Goal: Browse casually: Explore the website without a specific task or goal

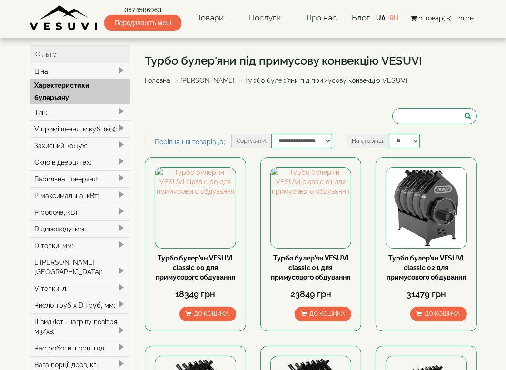
click at [192, 115] on div "Турбо булер'яни під примусову конвекцію VESUVI Головна Булер'яни VESUVI Турбо б…" at bounding box center [311, 89] width 332 height 89
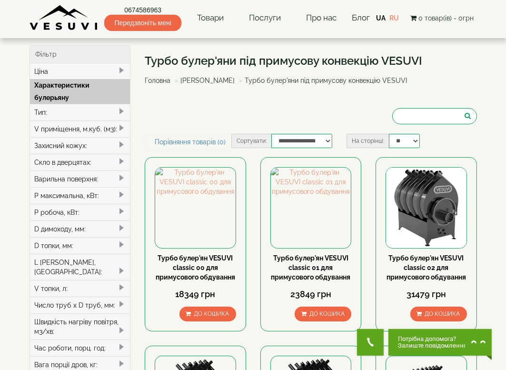
click at [190, 116] on div "Турбо булер'яни під примусову конвекцію VESUVI Головна Булер'яни VESUVI Турбо б…" at bounding box center [311, 89] width 332 height 89
click at [190, 115] on div "Турбо булер'яни під примусову конвекцію VESUVI Головна Булер'яни VESUVI Турбо б…" at bounding box center [311, 89] width 332 height 89
click at [194, 116] on div "Турбо булер'яни під примусову конвекцію VESUVI Головна Булер'яни VESUVI Турбо б…" at bounding box center [311, 89] width 332 height 89
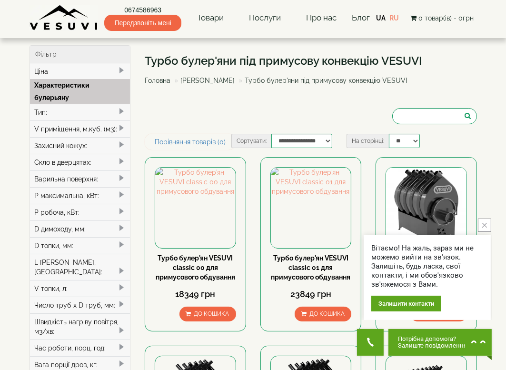
click at [190, 115] on div "Турбо булер'яни під примусову конвекцію VESUVI Головна Булер'яни VESUVI Турбо б…" at bounding box center [311, 89] width 332 height 89
click at [190, 116] on div "Турбо булер'яни під примусову конвекцію VESUVI Головна Булер'яни VESUVI Турбо б…" at bounding box center [311, 89] width 332 height 89
click at [193, 117] on div "Турбо булер'яни під примусову конвекцію VESUVI Головна Булер'яни VESUVI Турбо б…" at bounding box center [311, 89] width 332 height 89
click at [194, 115] on div "Турбо булер'яни під примусову конвекцію VESUVI Головна Булер'яни VESUVI Турбо б…" at bounding box center [311, 89] width 332 height 89
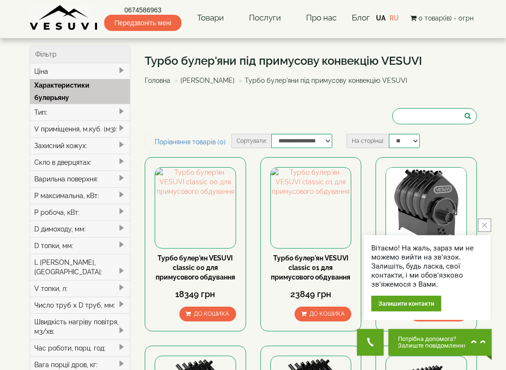
click at [193, 115] on div "Турбо булер'яни під примусову конвекцію VESUVI Головна Булер'яни VESUVI Турбо б…" at bounding box center [311, 89] width 332 height 89
click at [190, 116] on div "Турбо булер'яни під примусову конвекцію VESUVI Головна Булер'яни VESUVI Турбо б…" at bounding box center [311, 89] width 332 height 89
click at [192, 117] on div "Турбо булер'яни під примусову конвекцію VESUVI Головна Булер'яни VESUVI Турбо б…" at bounding box center [311, 89] width 332 height 89
click at [190, 116] on div "Турбо булер'яни під примусову конвекцію VESUVI Головна Булер'яни VESUVI Турбо б…" at bounding box center [311, 89] width 332 height 89
click at [191, 116] on div "Турбо булер'яни під примусову конвекцію VESUVI Головна Булер'яни VESUVI Турбо б…" at bounding box center [311, 89] width 332 height 89
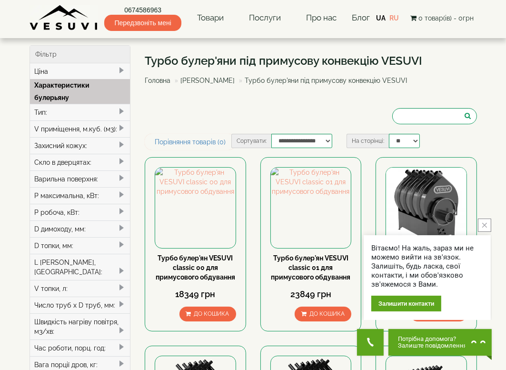
click at [190, 115] on div "Турбо булер'яни під примусову конвекцію VESUVI Головна Булер'яни VESUVI Турбо б…" at bounding box center [311, 89] width 332 height 89
click at [191, 117] on div "Турбо булер'яни під примусову конвекцію VESUVI Головна Булер'яни VESUVI Турбо б…" at bounding box center [311, 89] width 332 height 89
click at [194, 117] on div "Турбо булер'яни під примусову конвекцію VESUVI Головна Булер'яни VESUVI Турбо б…" at bounding box center [311, 89] width 332 height 89
click at [191, 115] on div "Турбо булер'яни під примусову конвекцію VESUVI Головна Булер'яни VESUVI Турбо б…" at bounding box center [311, 89] width 332 height 89
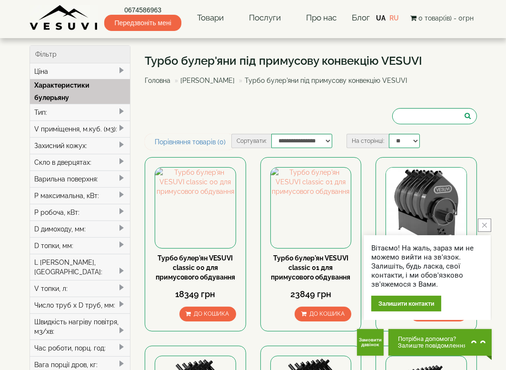
click at [191, 115] on div "Турбо булер'яни під примусову конвекцію VESUVI Головна Булер'яни VESUVI Турбо б…" at bounding box center [311, 89] width 332 height 89
click at [192, 115] on div "Турбо булер'яни під примусову конвекцію VESUVI Головна Булер'яни VESUVI Турбо б…" at bounding box center [311, 89] width 332 height 89
click at [191, 115] on div "Турбо булер'яни під примусову конвекцію VESUVI Головна Булер'яни VESUVI Турбо б…" at bounding box center [311, 89] width 332 height 89
click at [190, 115] on div "Турбо булер'яни під примусову конвекцію VESUVI Головна Булер'яни VESUVI Турбо б…" at bounding box center [311, 89] width 332 height 89
